Goal: Task Accomplishment & Management: Manage account settings

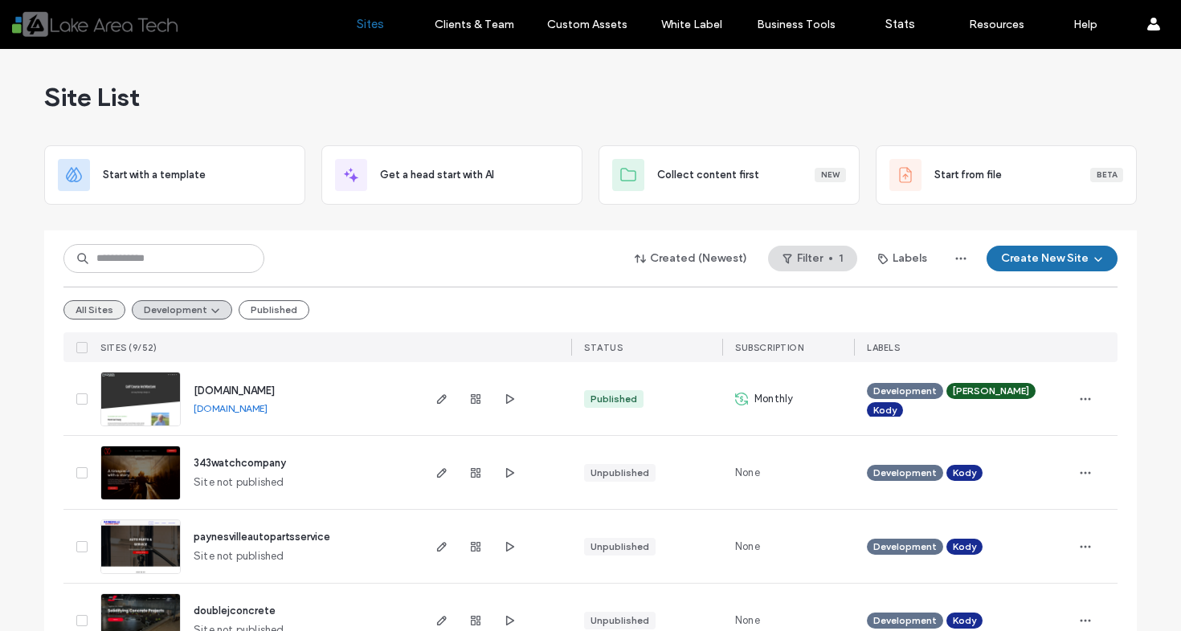
click at [63, 308] on button "All Sites" at bounding box center [94, 309] width 62 height 19
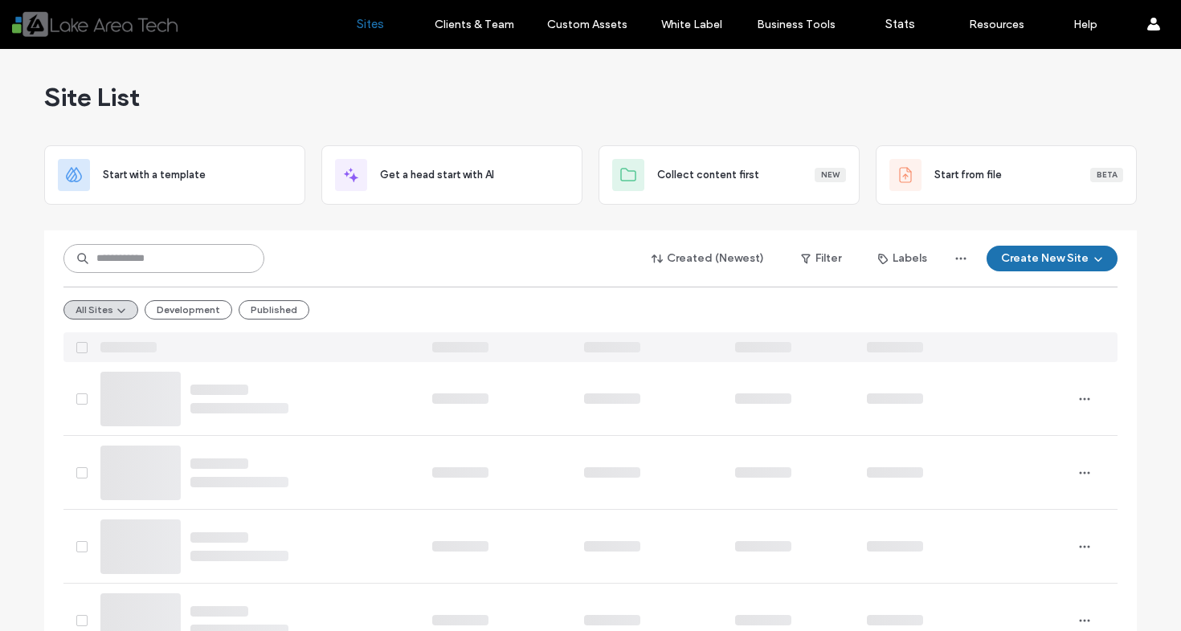
click at [146, 272] on input at bounding box center [163, 258] width 201 height 29
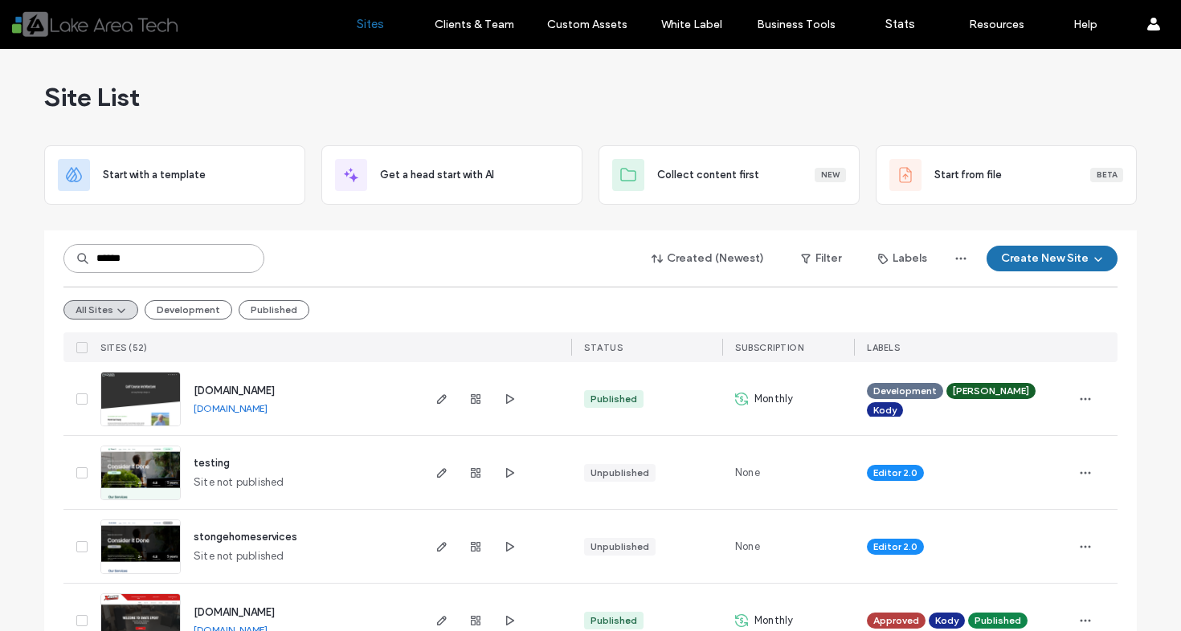
type input "******"
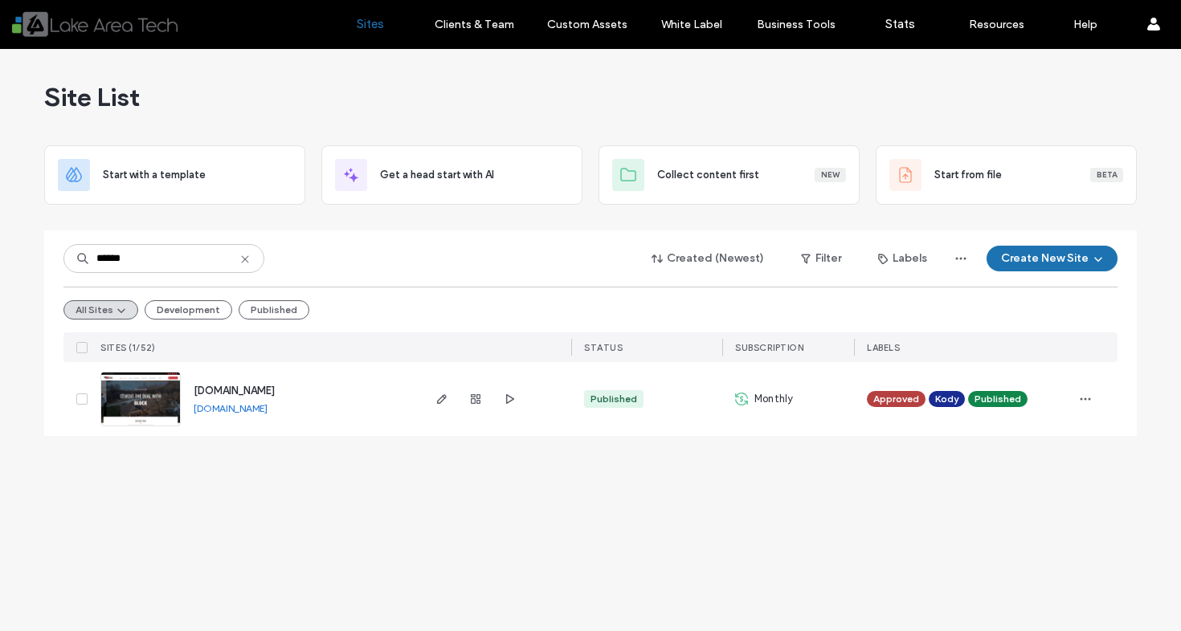
click at [456, 407] on div at bounding box center [475, 399] width 87 height 74
click at [430, 403] on div at bounding box center [495, 399] width 152 height 74
click at [434, 403] on span "button" at bounding box center [441, 399] width 19 height 19
click at [439, 403] on icon "button" at bounding box center [441, 399] width 13 height 13
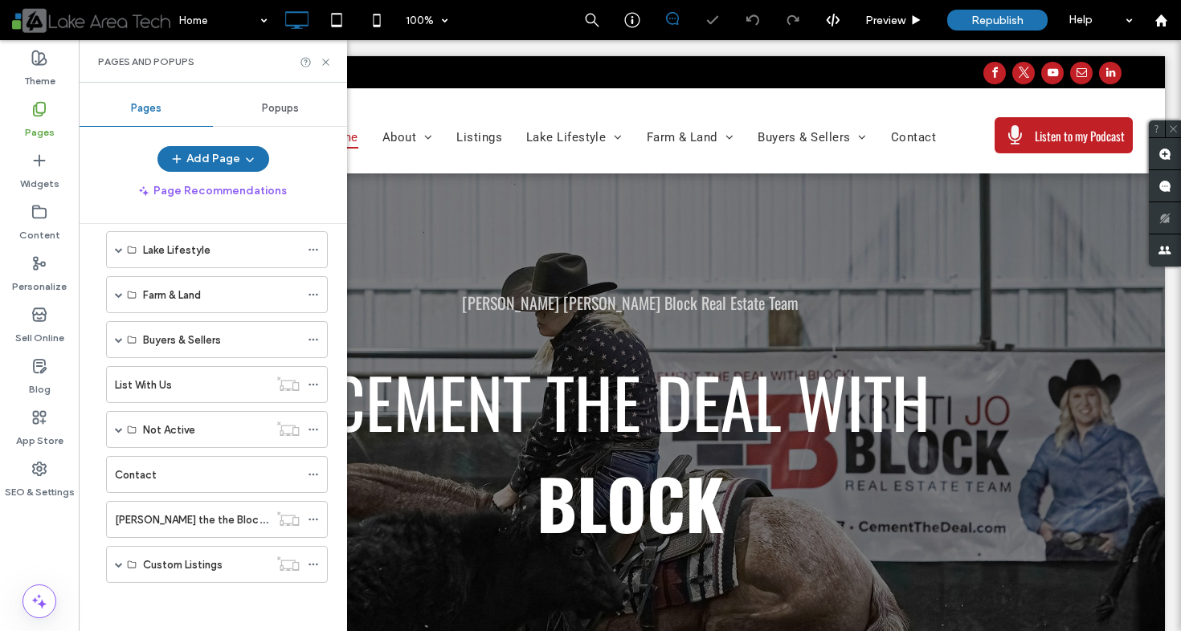
scroll to position [155, 0]
click at [112, 567] on div "Custom Listings" at bounding box center [217, 564] width 222 height 37
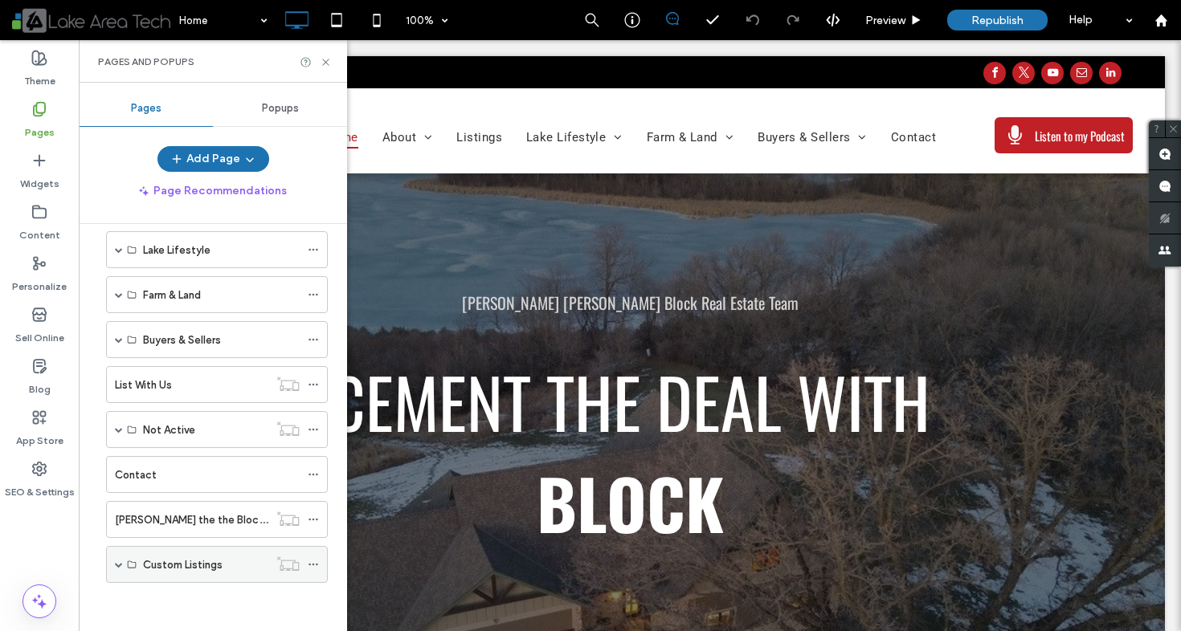
click at [121, 562] on span at bounding box center [119, 565] width 8 height 8
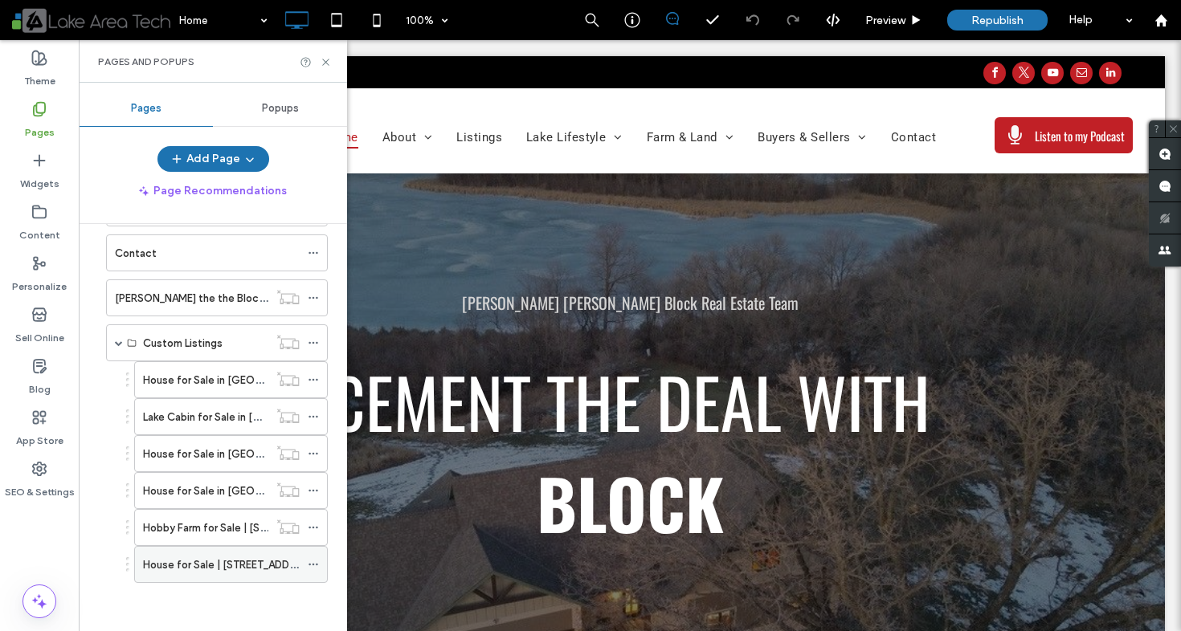
scroll to position [377, 0]
click at [317, 555] on span at bounding box center [313, 565] width 11 height 24
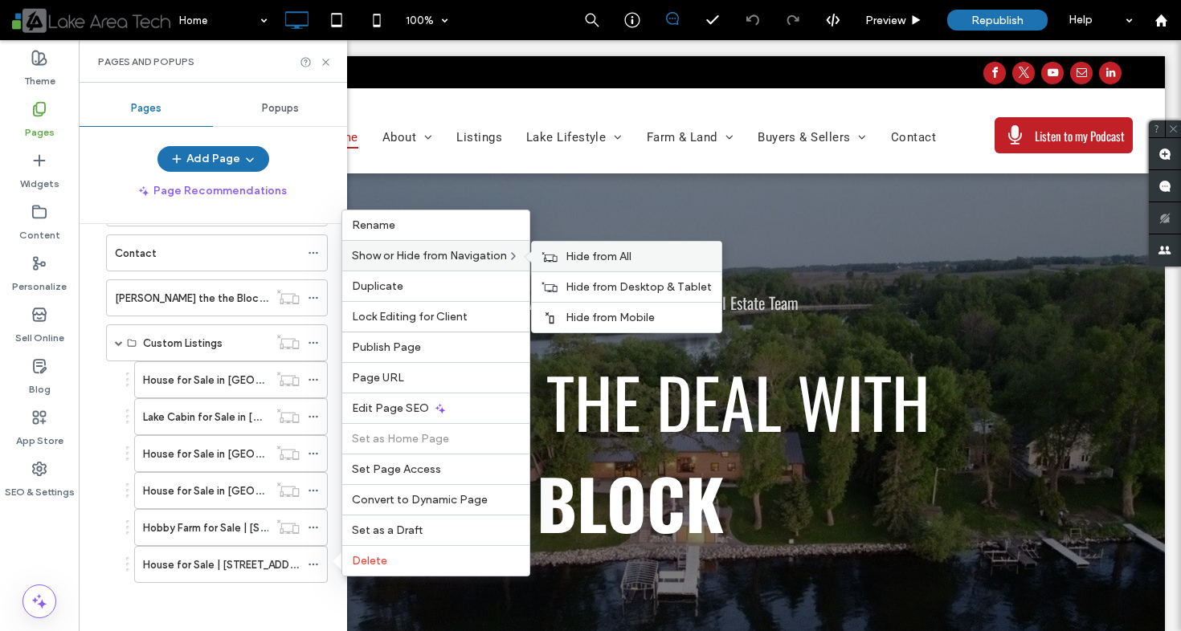
click at [556, 261] on use at bounding box center [549, 256] width 15 height 10
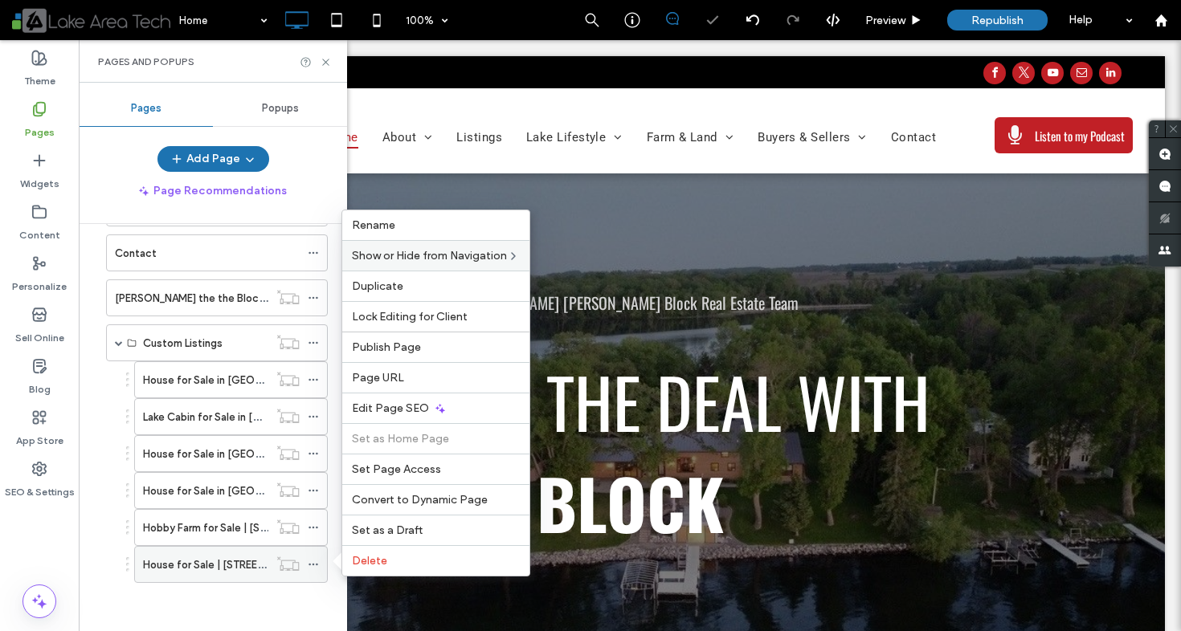
click at [210, 565] on label "House for Sale | 1412 Fairacre Ln SW, Willmar, MN 56201" at bounding box center [230, 565] width 174 height 28
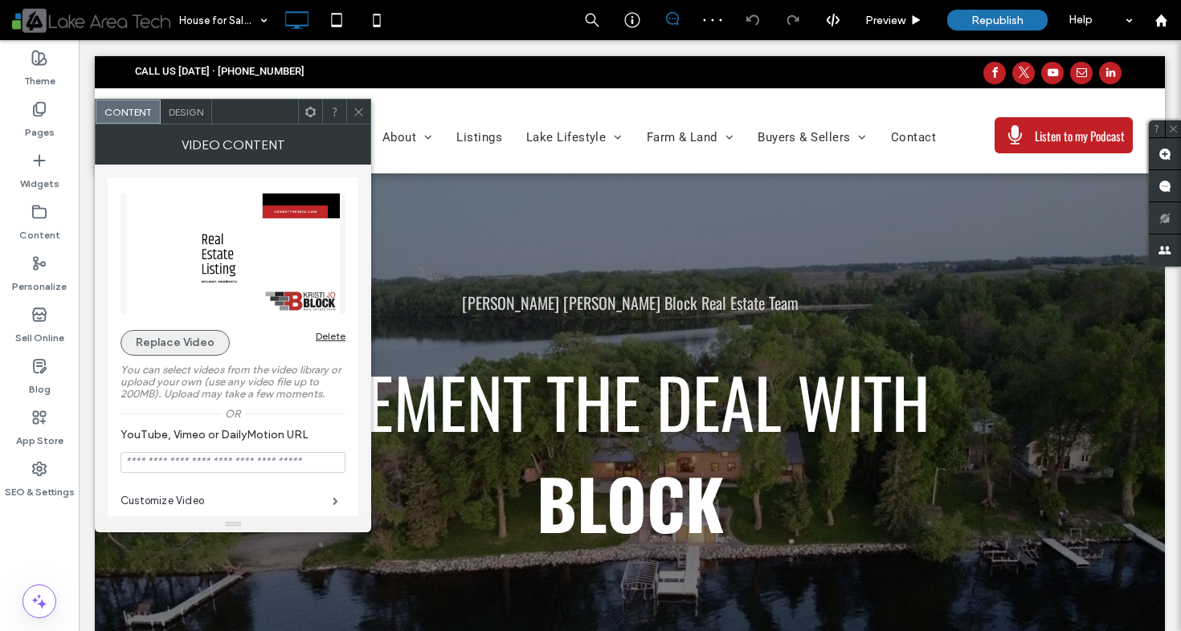
click at [190, 337] on button "Replace Video" at bounding box center [175, 343] width 109 height 26
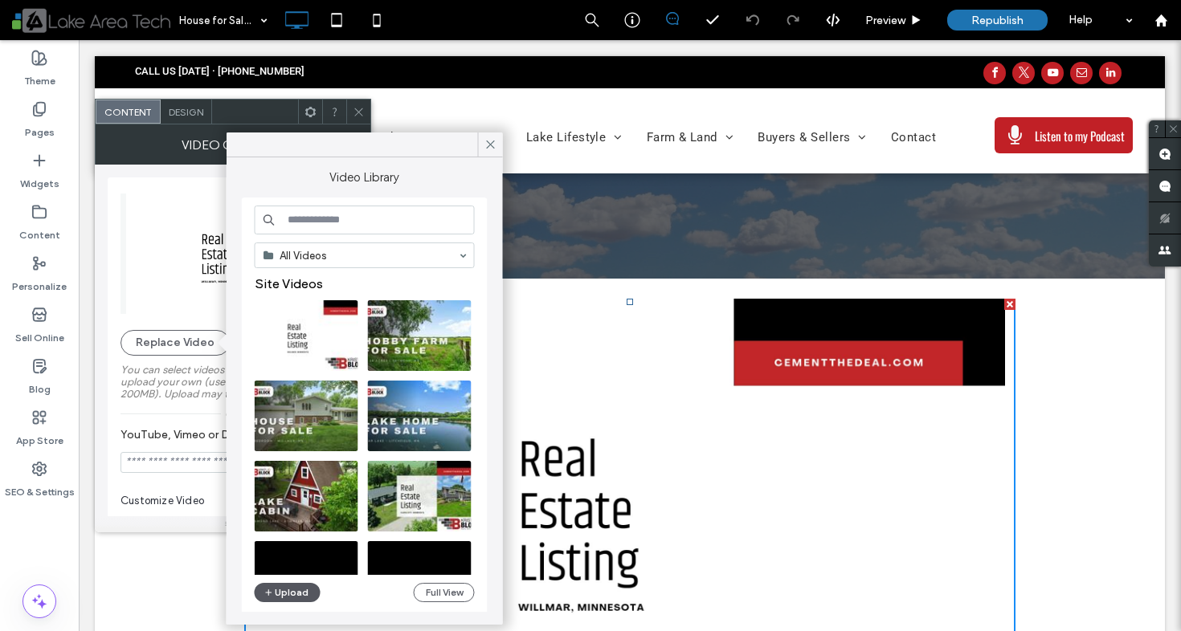
click at [276, 597] on button "Upload" at bounding box center [288, 592] width 66 height 19
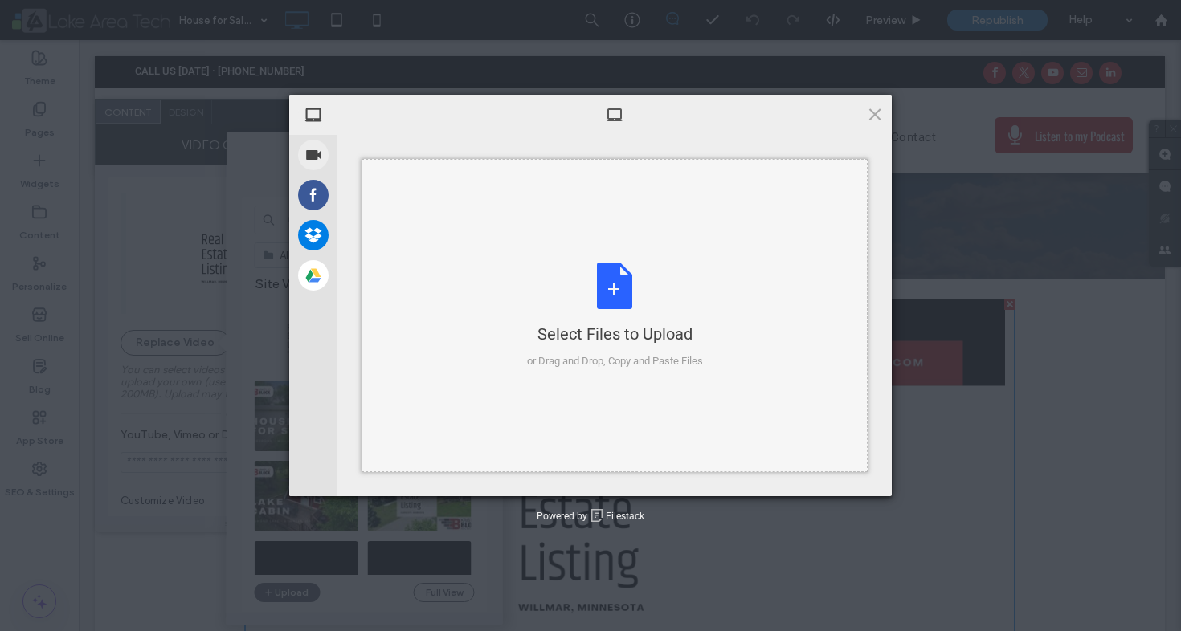
click at [484, 245] on div "Select Files to Upload or Drag and Drop, Copy and Paste Files" at bounding box center [615, 315] width 506 height 313
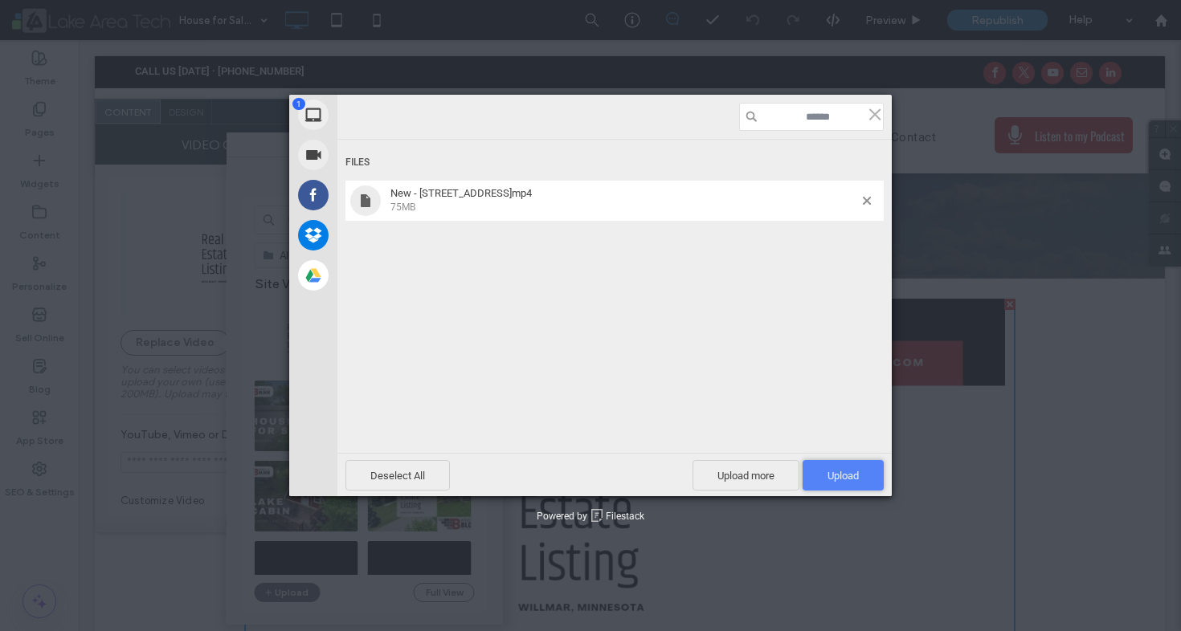
click at [861, 468] on span "Upload 1" at bounding box center [843, 475] width 81 height 31
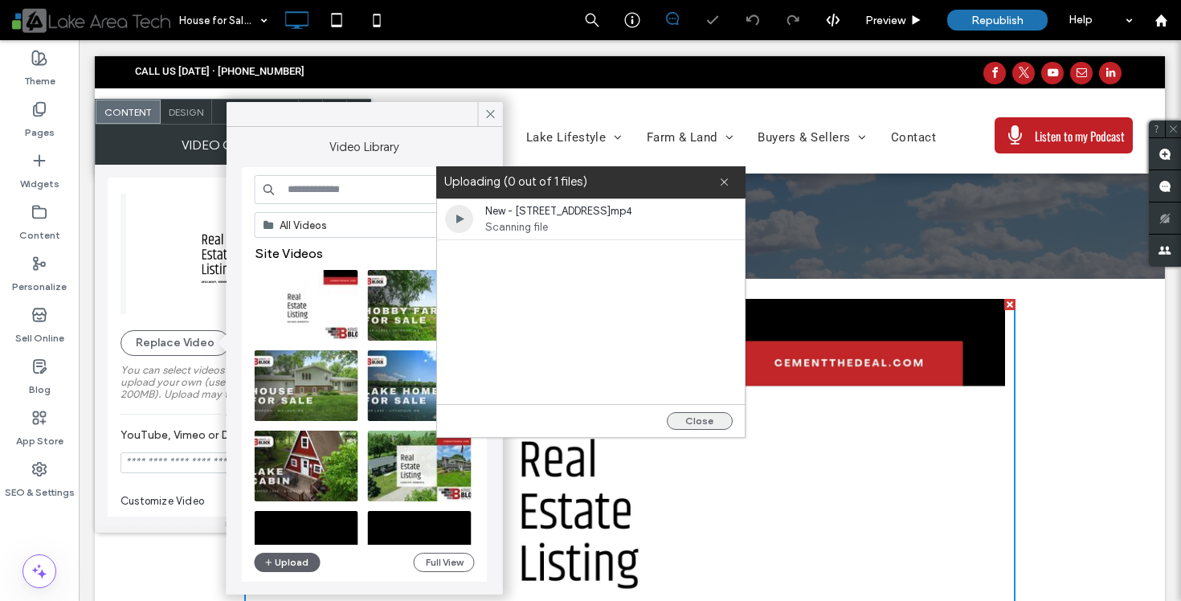
click at [693, 417] on button "Close" at bounding box center [700, 421] width 66 height 18
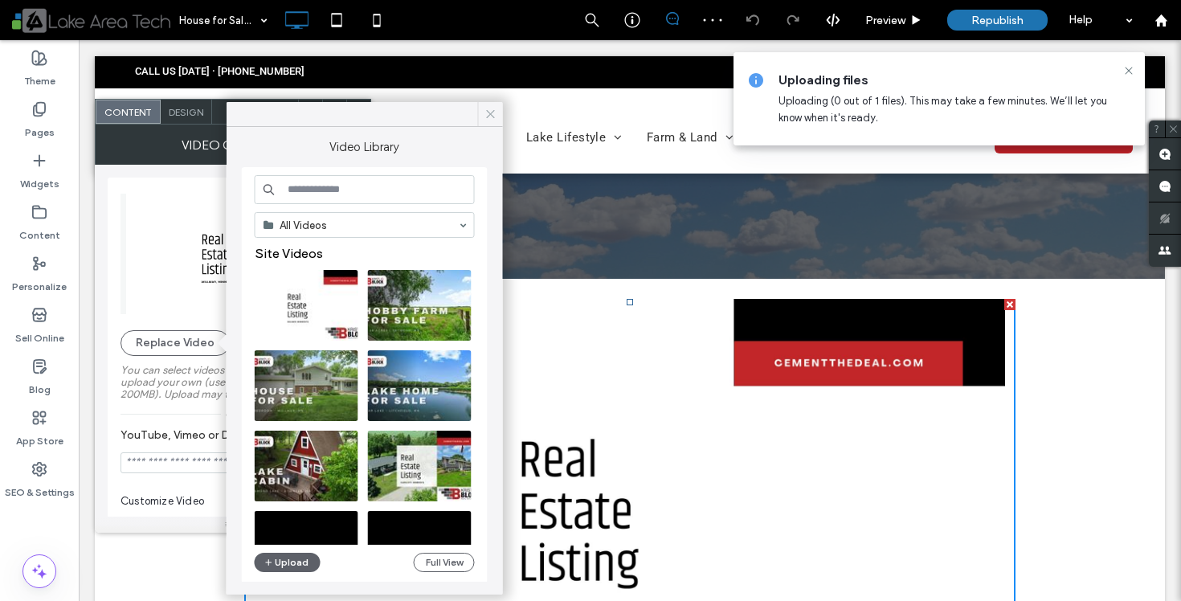
click at [488, 117] on use at bounding box center [490, 114] width 8 height 8
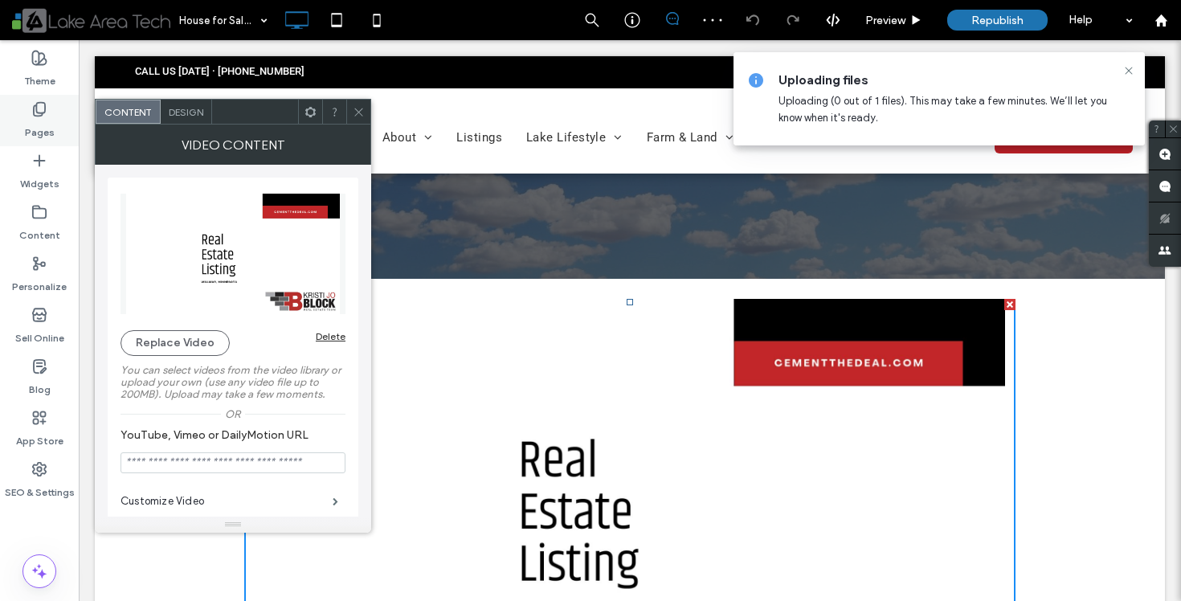
click at [51, 129] on label "Pages" at bounding box center [40, 128] width 30 height 22
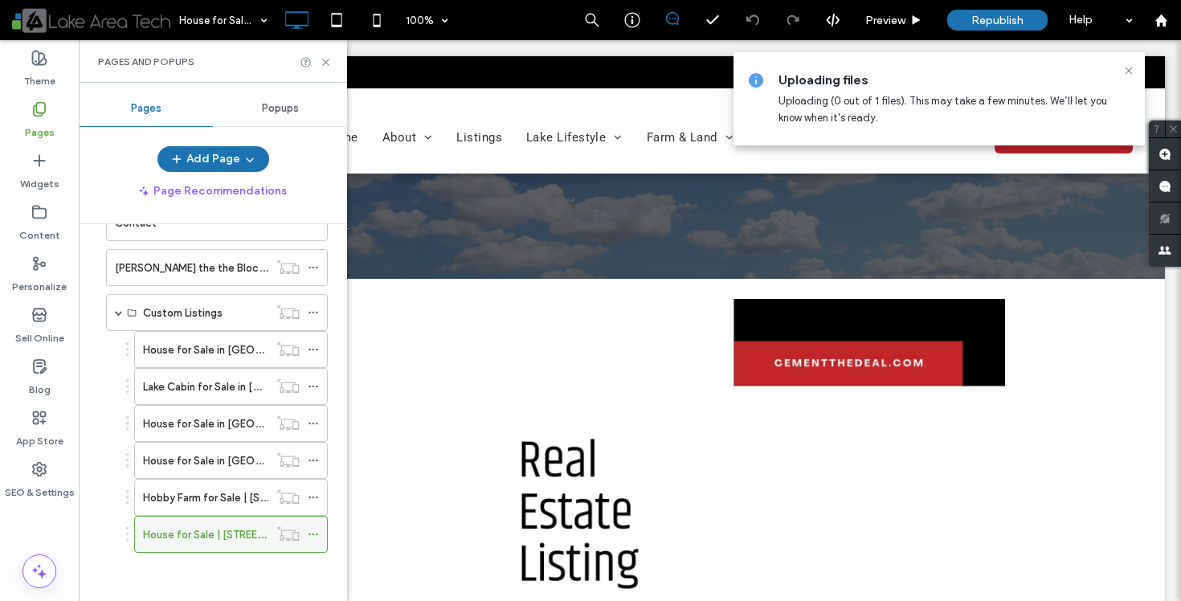
scroll to position [407, 0]
click at [313, 535] on use at bounding box center [313, 534] width 9 height 2
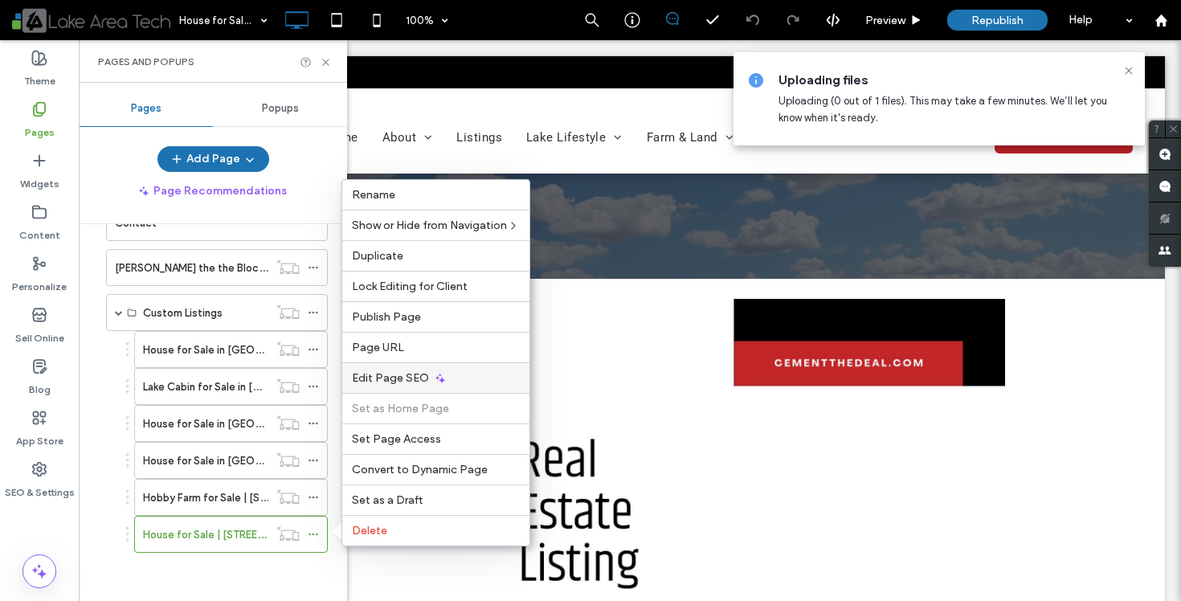
click at [434, 382] on icon at bounding box center [440, 378] width 13 height 13
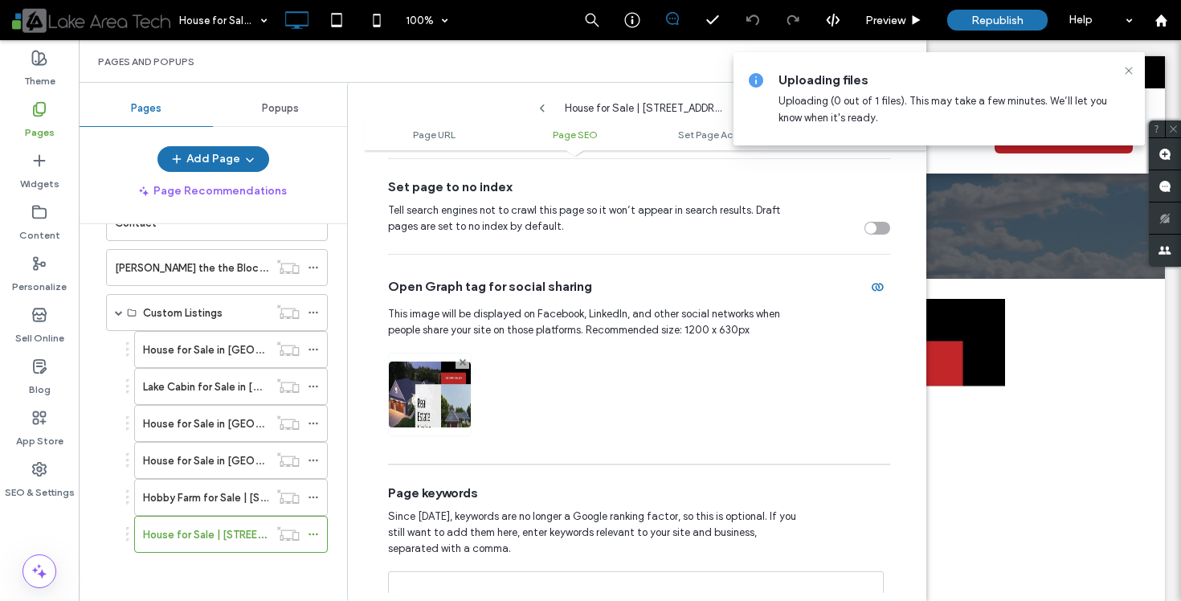
scroll to position [728, 0]
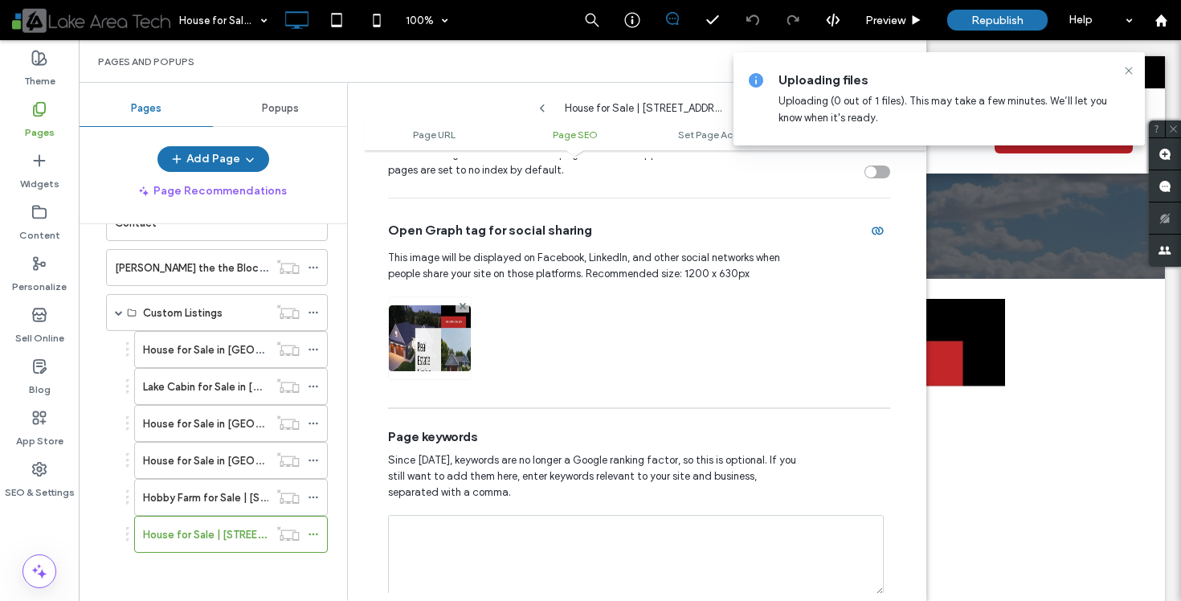
click at [441, 359] on img at bounding box center [430, 359] width 82 height 109
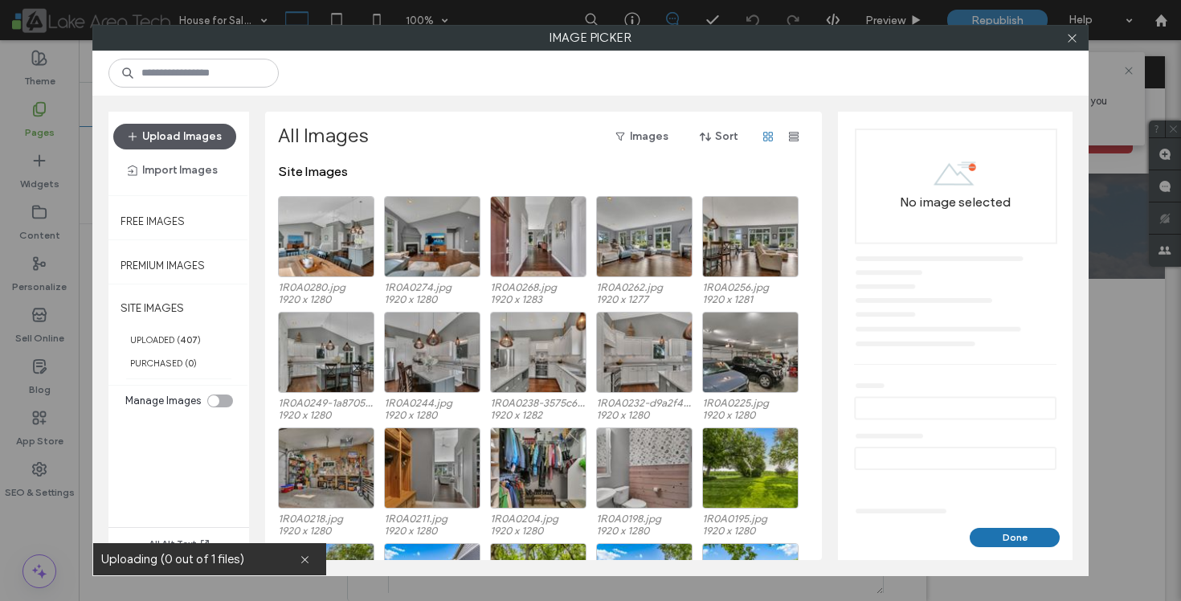
click at [202, 127] on button "Upload Images" at bounding box center [174, 137] width 123 height 26
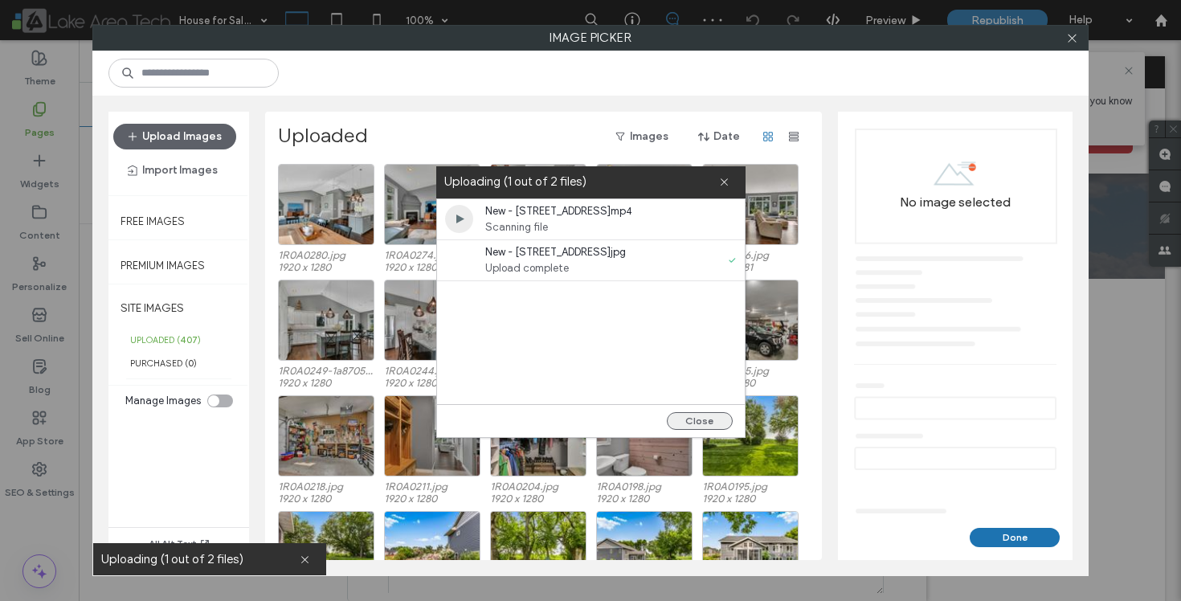
click at [711, 423] on button "Close" at bounding box center [700, 421] width 66 height 18
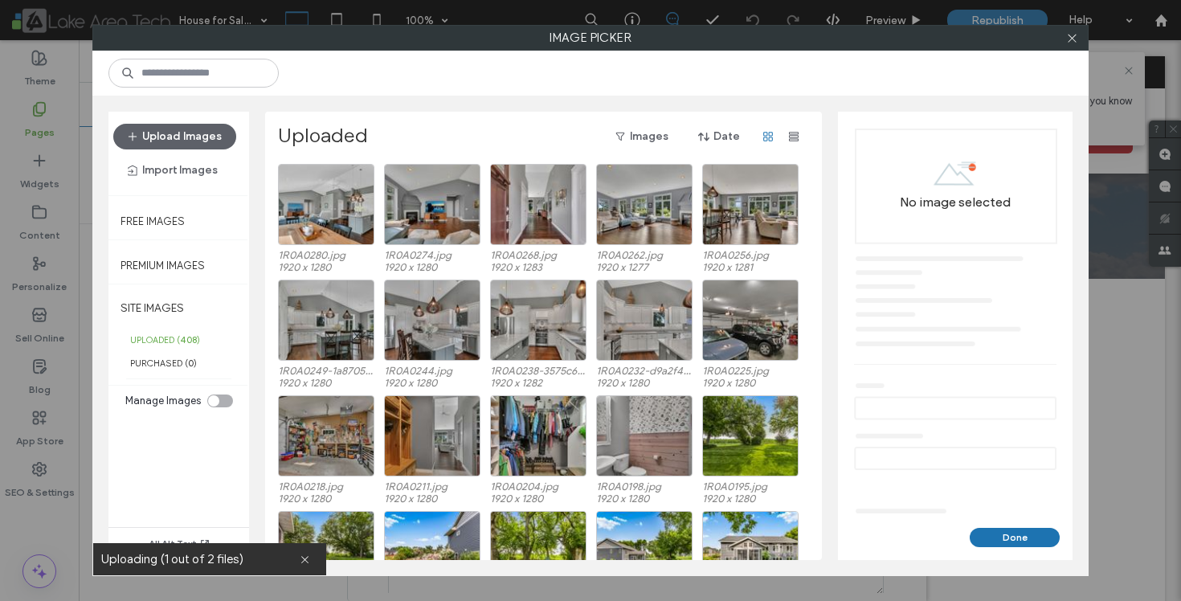
scroll to position [0, 0]
click at [174, 353] on label "PURCHASED ( 0 )" at bounding box center [178, 362] width 141 height 23
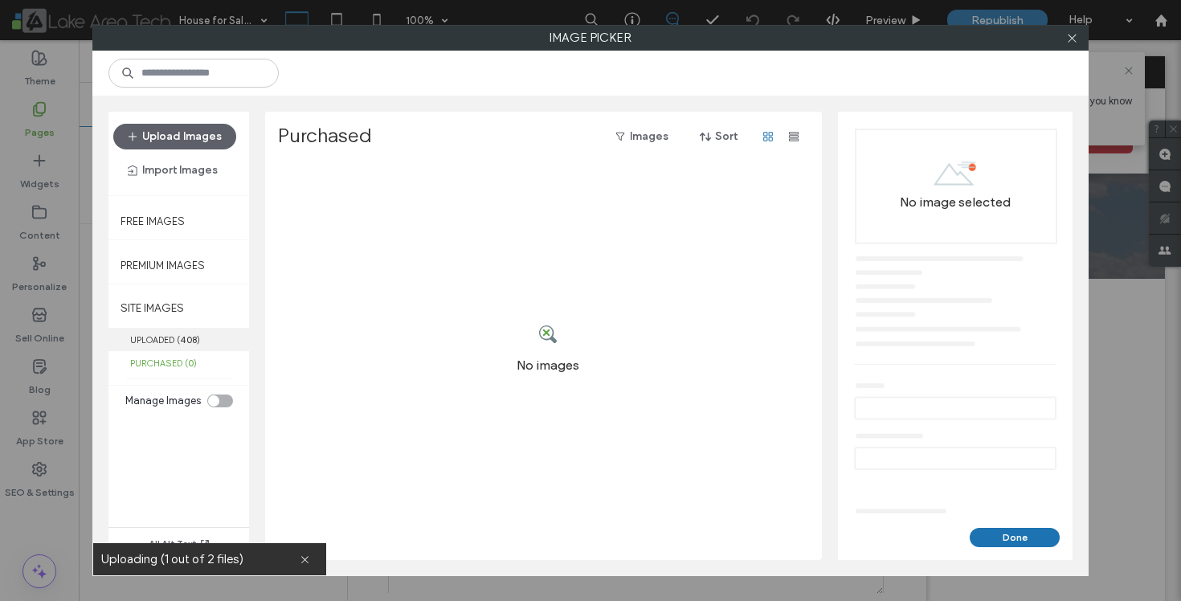
click at [191, 334] on b "408" at bounding box center [188, 339] width 17 height 11
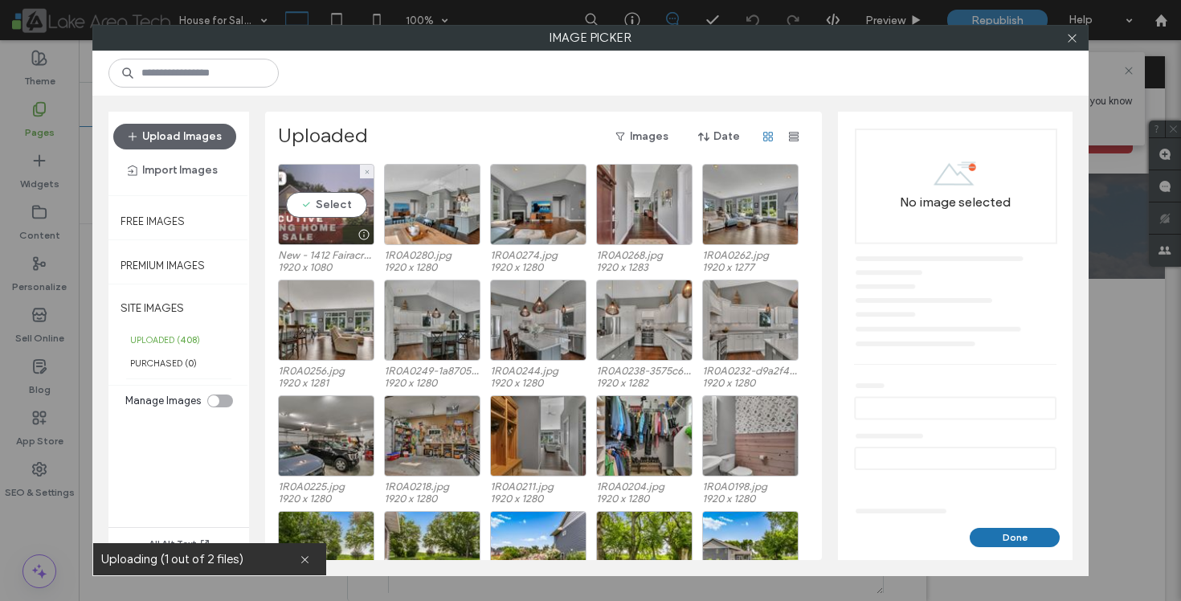
click at [335, 207] on div "Select" at bounding box center [326, 204] width 96 height 81
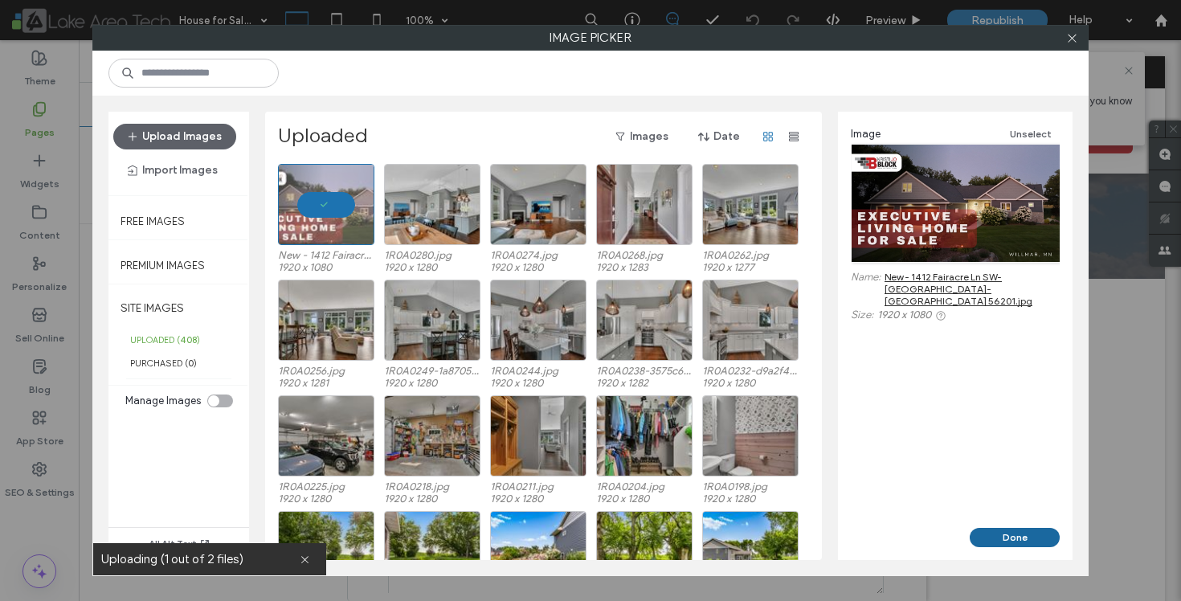
click at [1010, 535] on button "Done" at bounding box center [1015, 537] width 90 height 19
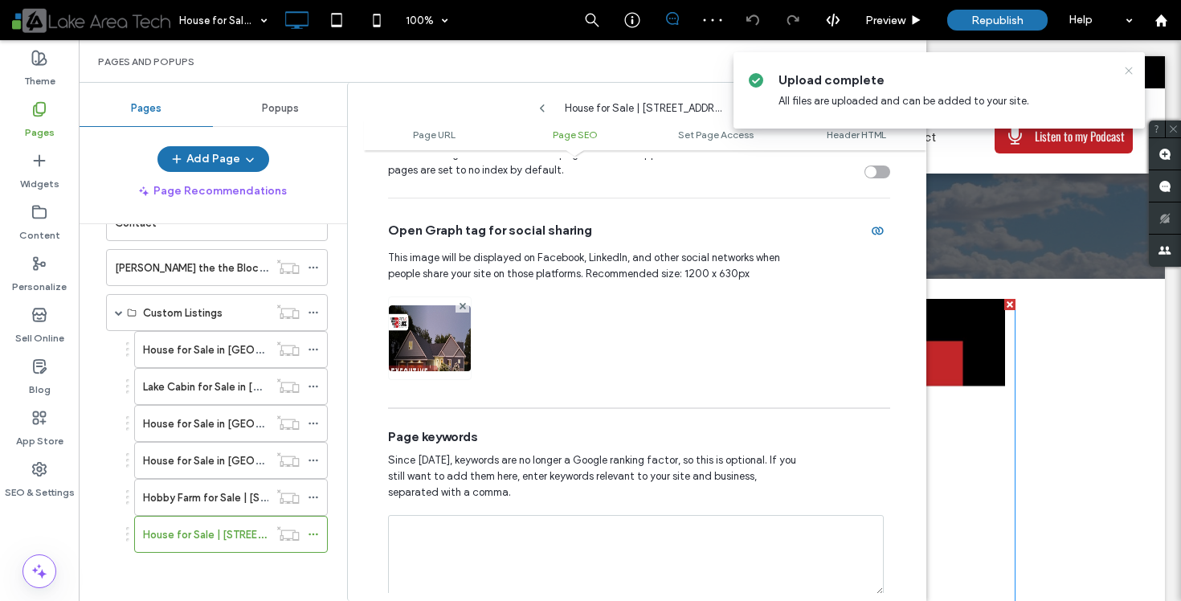
click at [1128, 71] on icon at bounding box center [1128, 70] width 13 height 13
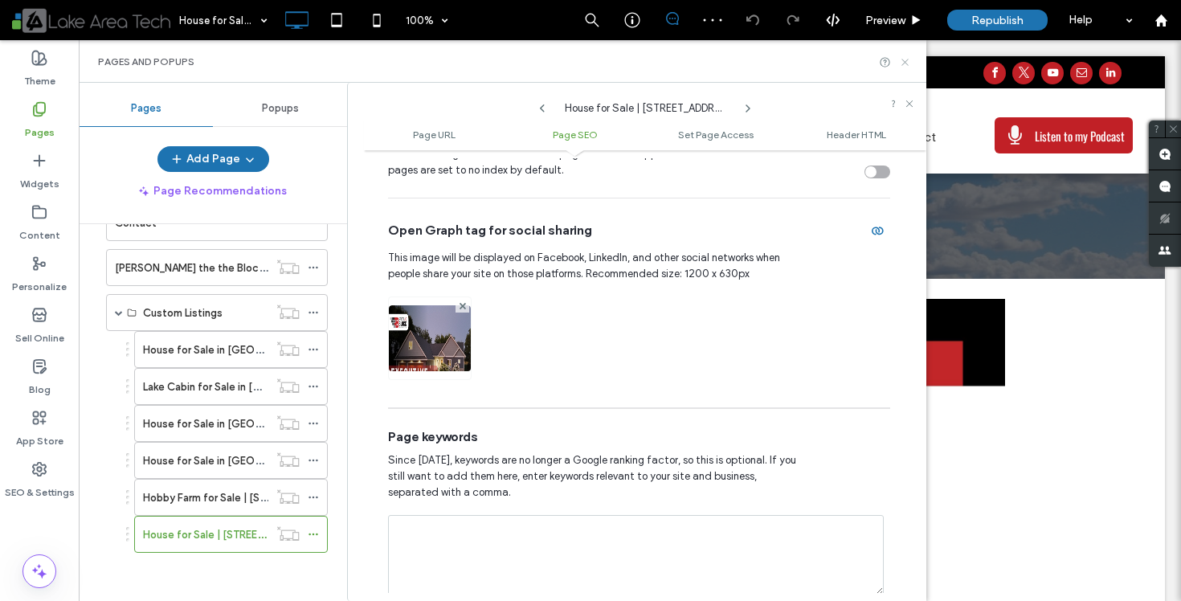
click at [904, 65] on icon at bounding box center [905, 62] width 12 height 12
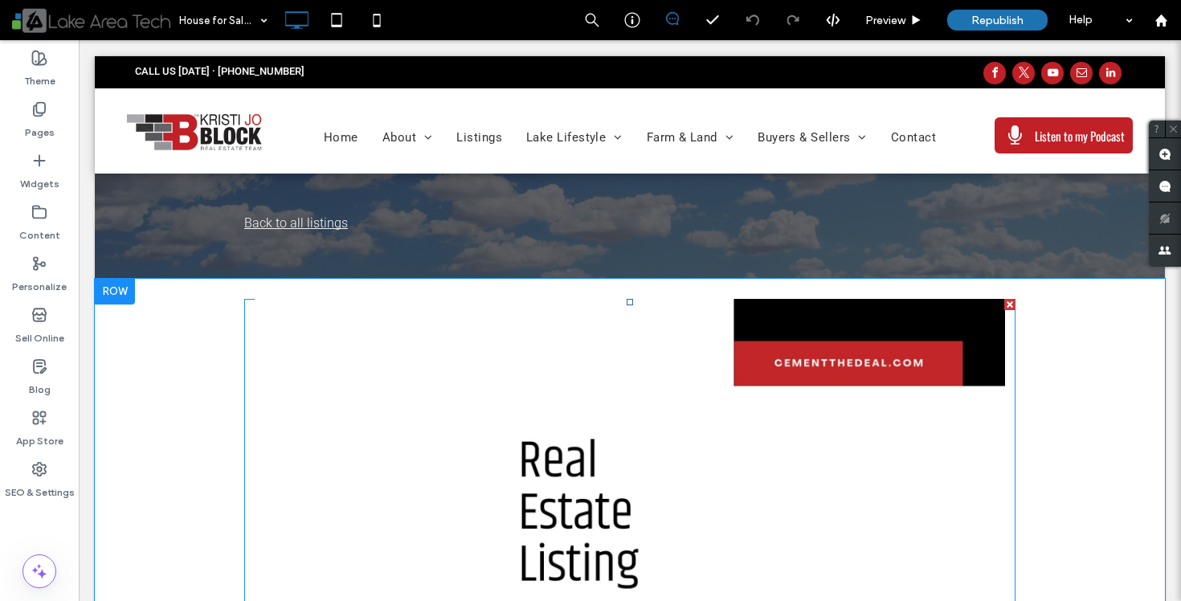
click at [519, 356] on span at bounding box center [629, 510] width 771 height 422
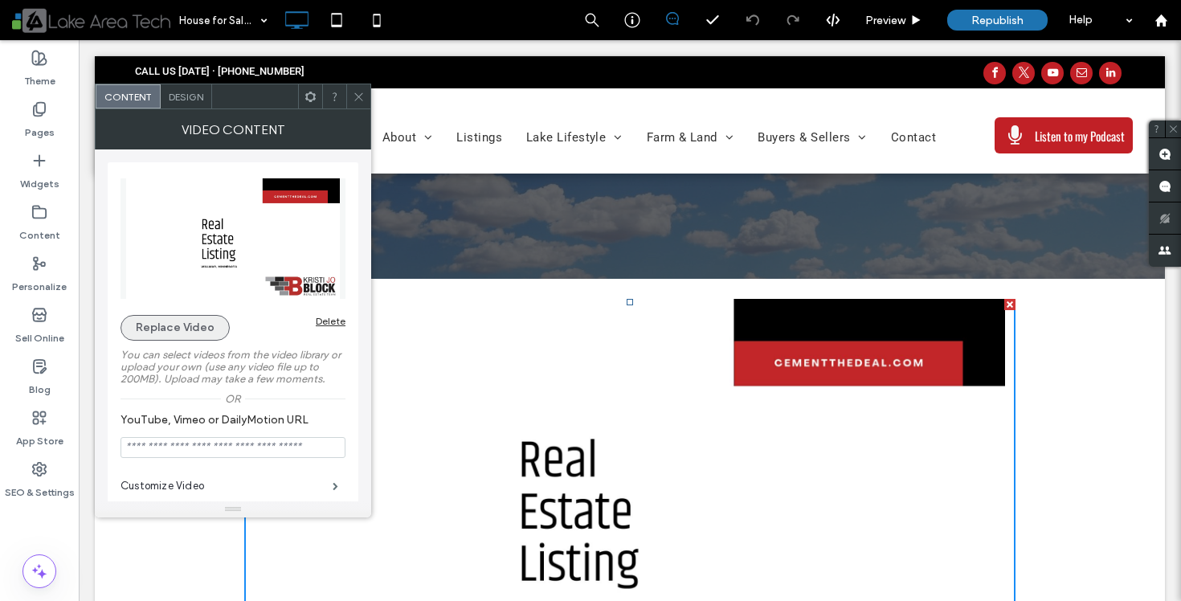
click at [167, 318] on button "Replace Video" at bounding box center [175, 328] width 109 height 26
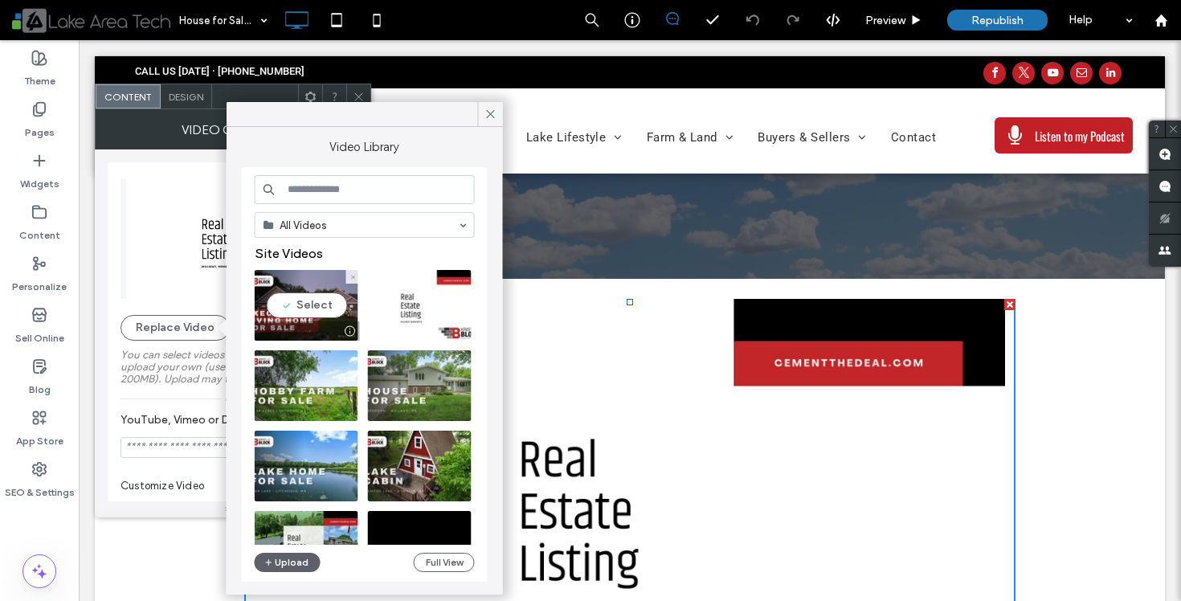
click at [313, 311] on video at bounding box center [307, 305] width 104 height 71
type input "**********"
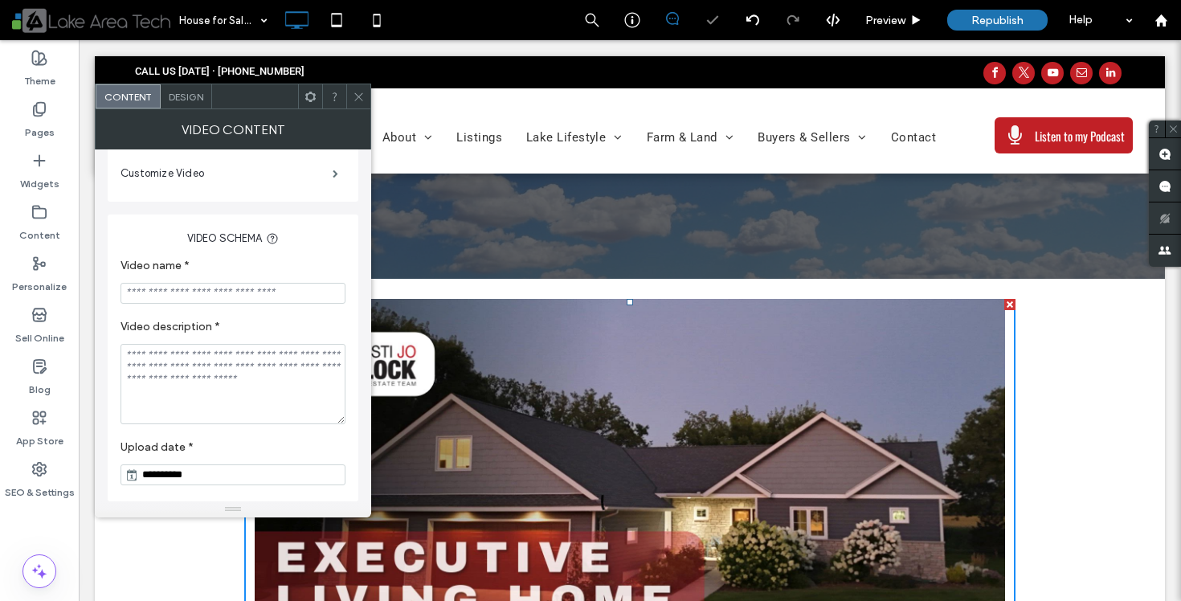
scroll to position [315, 0]
click at [190, 100] on span "Design" at bounding box center [186, 97] width 35 height 12
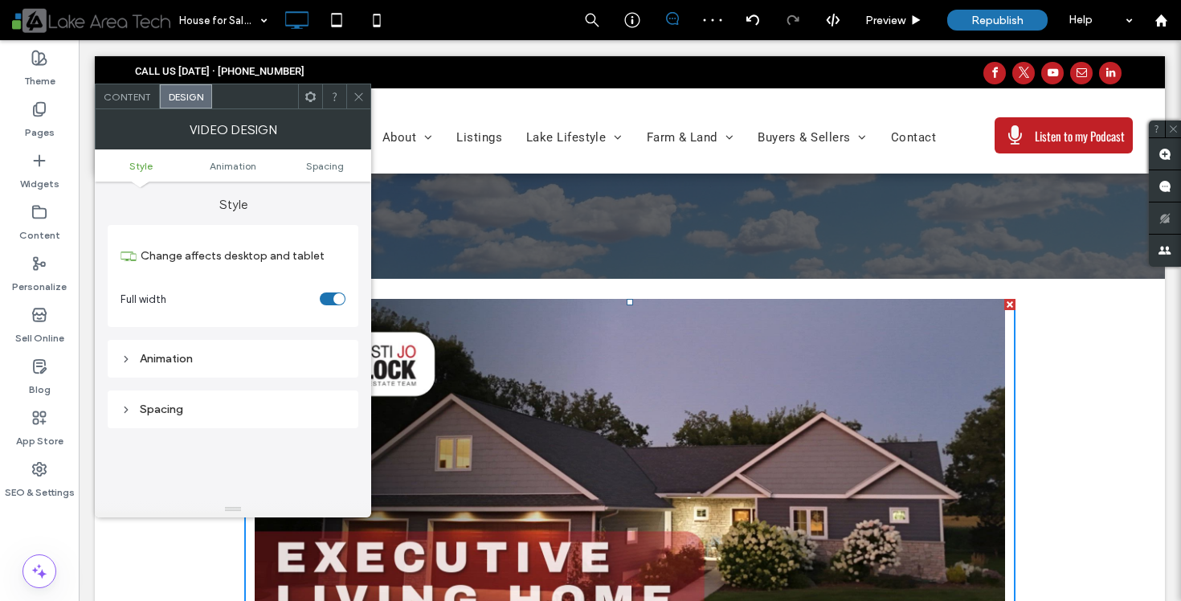
click at [209, 350] on div "Animation" at bounding box center [233, 359] width 225 height 22
click at [149, 98] on span "Content" at bounding box center [127, 97] width 47 height 12
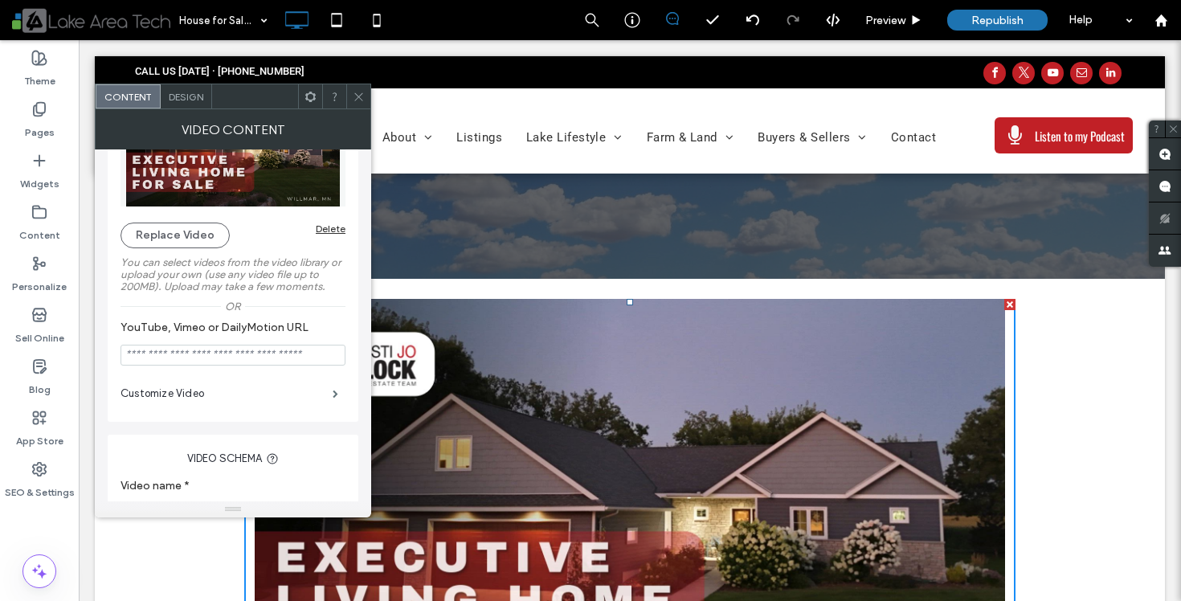
scroll to position [141, 0]
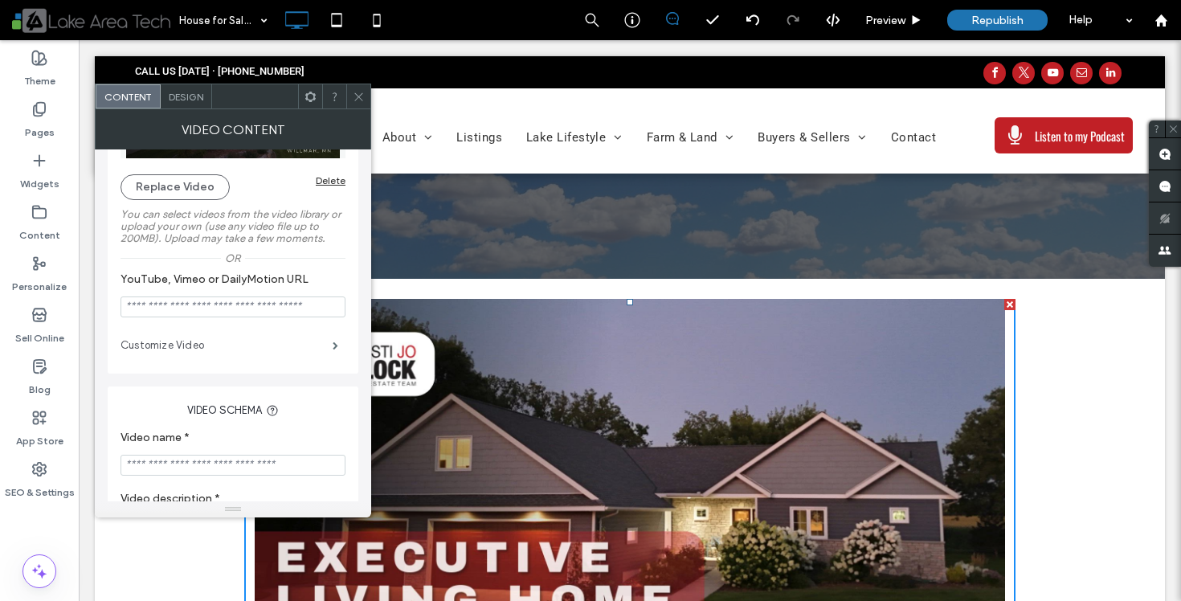
click at [219, 350] on label "Customize Video" at bounding box center [227, 345] width 212 height 32
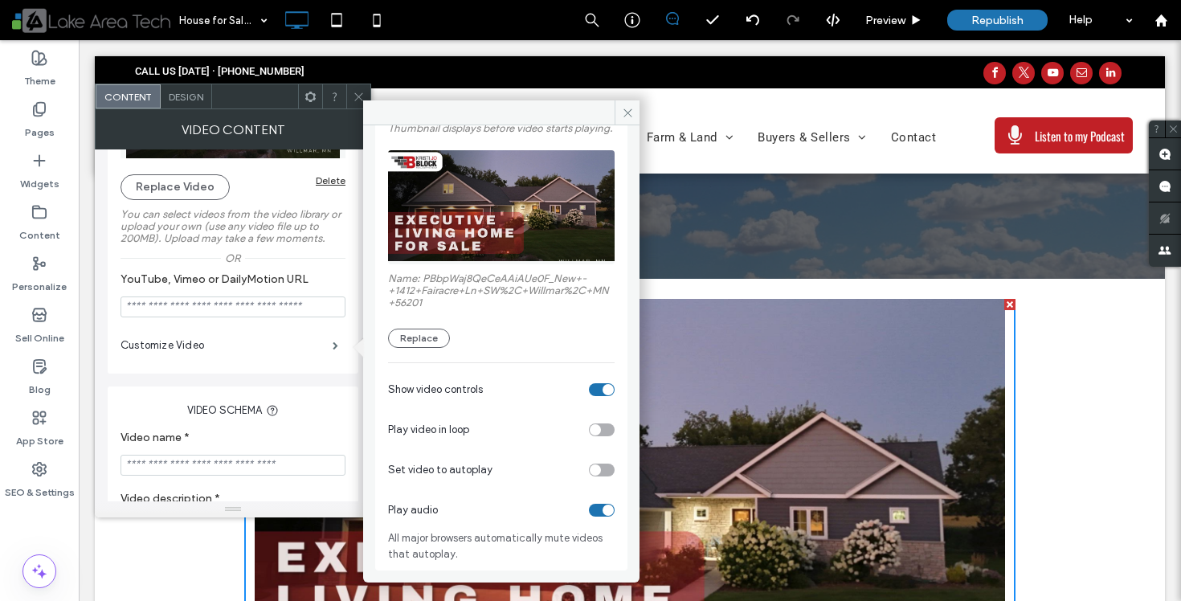
scroll to position [116, 0]
click at [603, 475] on div "toggle" at bounding box center [602, 470] width 26 height 13
click at [631, 115] on icon at bounding box center [628, 113] width 12 height 12
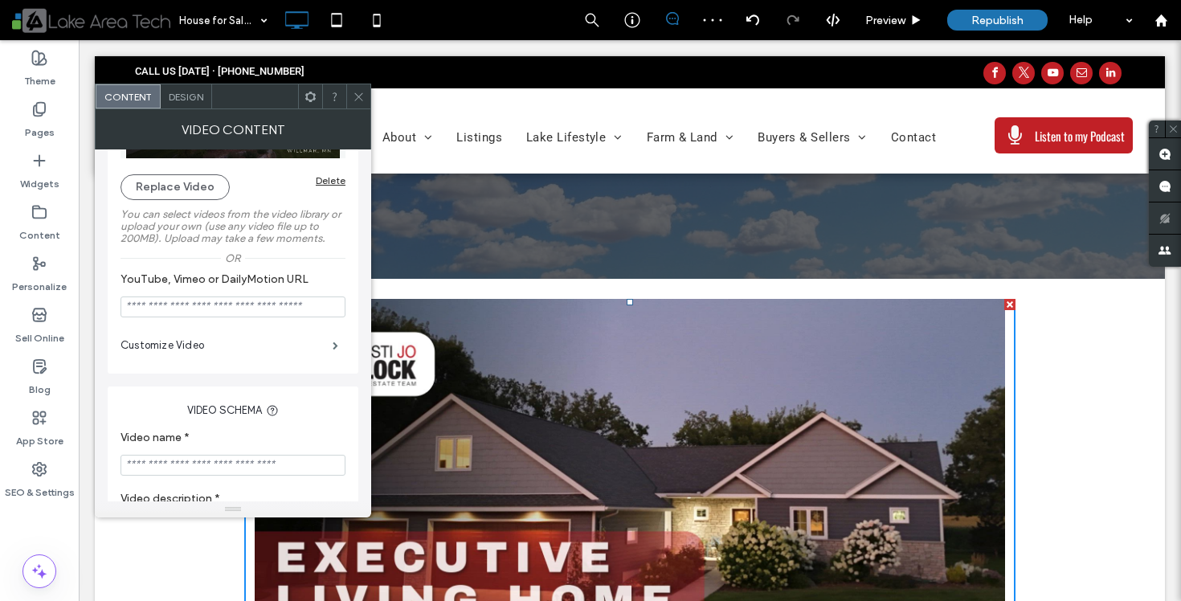
click at [359, 97] on use at bounding box center [358, 96] width 8 height 8
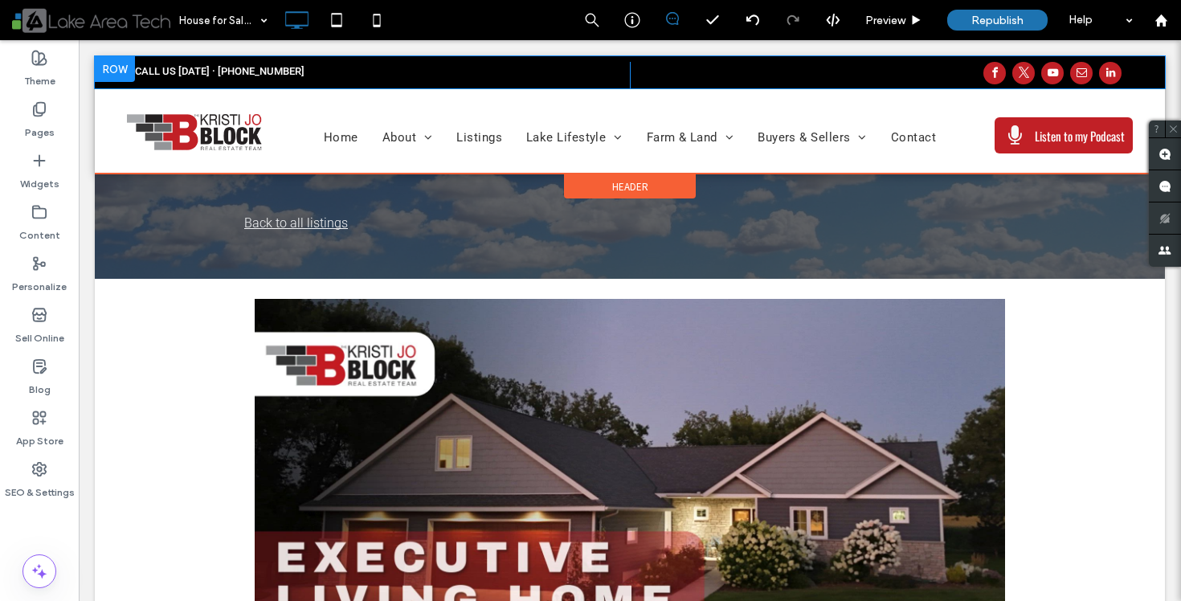
scroll to position [0, 0]
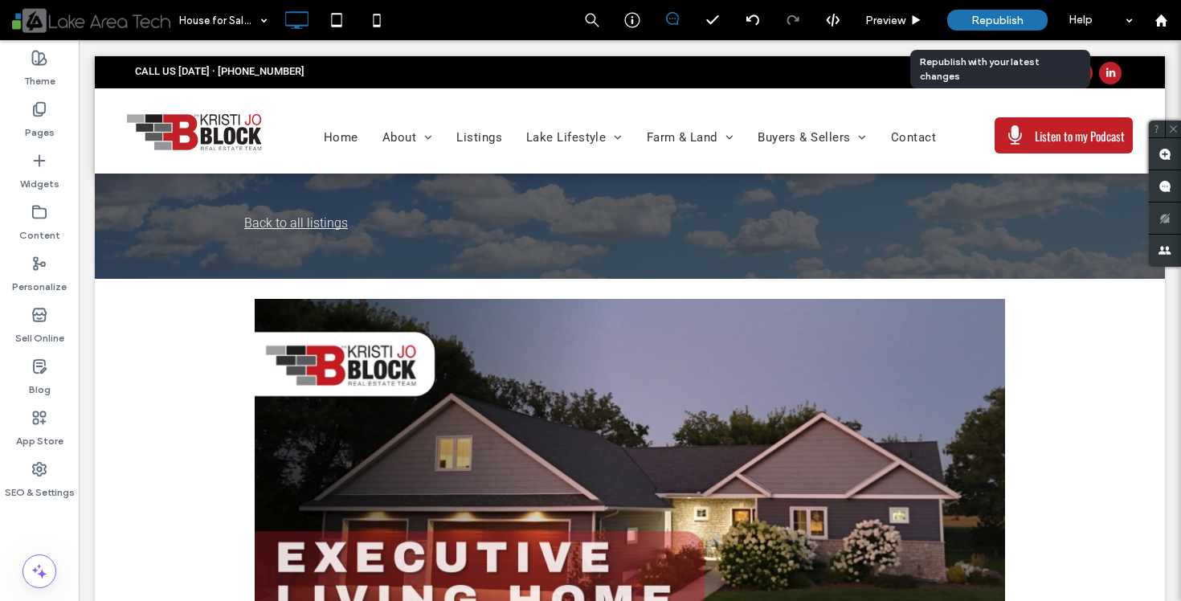
click at [1016, 22] on span "Republish" at bounding box center [997, 21] width 52 height 14
